Goal: Task Accomplishment & Management: Manage account settings

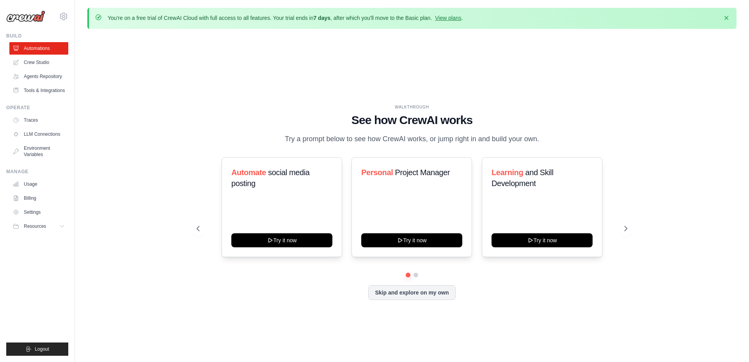
click at [629, 131] on div "WALKTHROUGH See how CrewAI works Try a prompt below to see how CrewAI works, or…" at bounding box center [411, 208] width 449 height 208
click at [250, 93] on div "WALKTHROUGH See how CrewAI works Try a prompt below to see how CrewAI works, or…" at bounding box center [411, 208] width 649 height 346
click at [39, 64] on link "Crew Studio" at bounding box center [39, 62] width 59 height 12
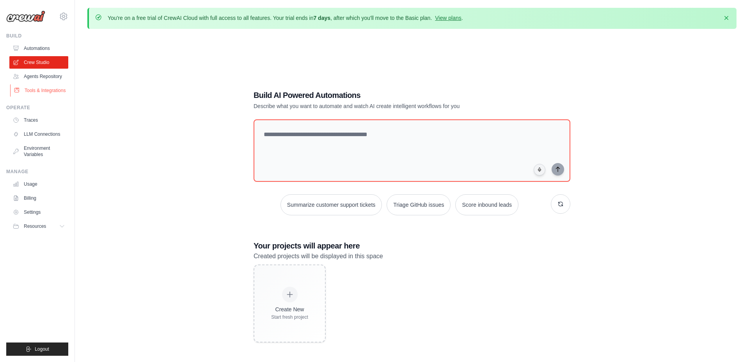
click at [48, 92] on link "Tools & Integrations" at bounding box center [39, 90] width 59 height 12
click at [44, 135] on link "LLM Connections" at bounding box center [39, 134] width 59 height 12
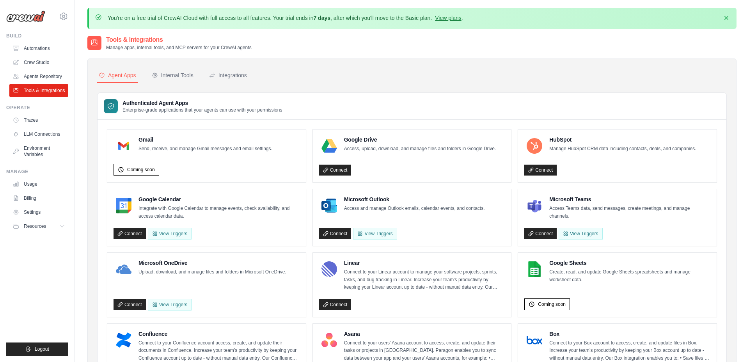
click at [56, 270] on ul "Build Automations Crew Studio Agents Repository Tools & Integrations" at bounding box center [37, 194] width 62 height 323
click at [63, 16] on icon at bounding box center [63, 16] width 9 height 9
click at [94, 50] on span "Settings" at bounding box center [97, 48] width 62 height 8
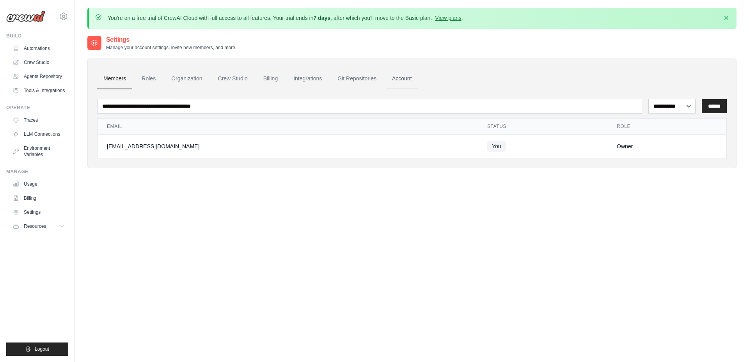
click at [408, 81] on link "Account" at bounding box center [402, 78] width 32 height 21
